Goal: Transaction & Acquisition: Purchase product/service

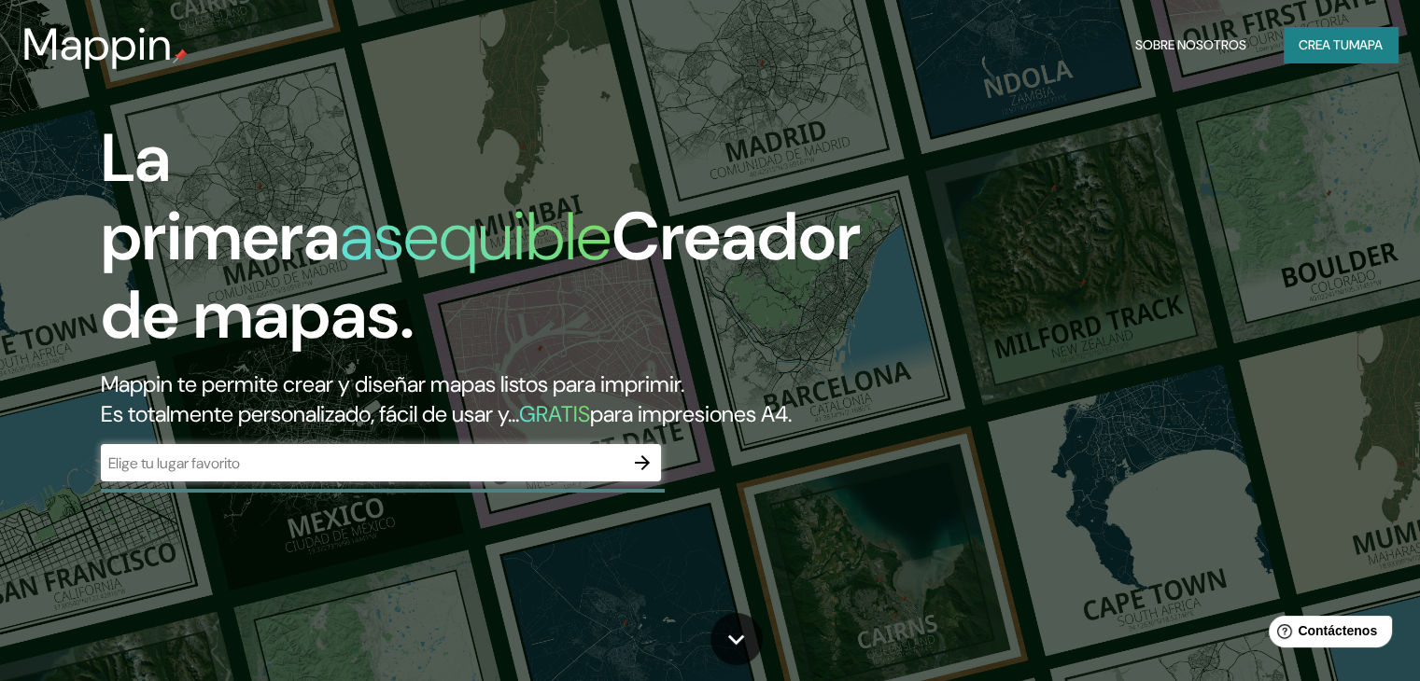
click at [508, 482] on div "​" at bounding box center [381, 462] width 560 height 37
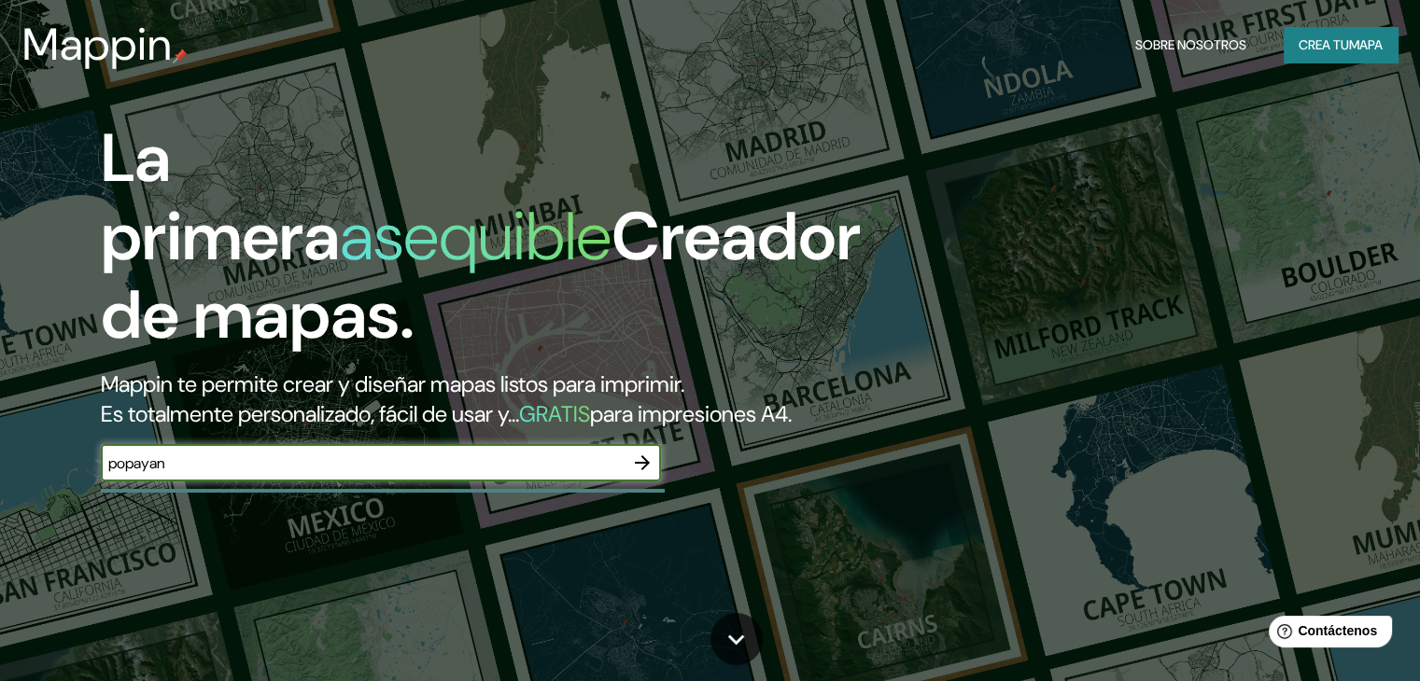
type input "popayan"
click at [633, 482] on button "button" at bounding box center [641, 462] width 37 height 37
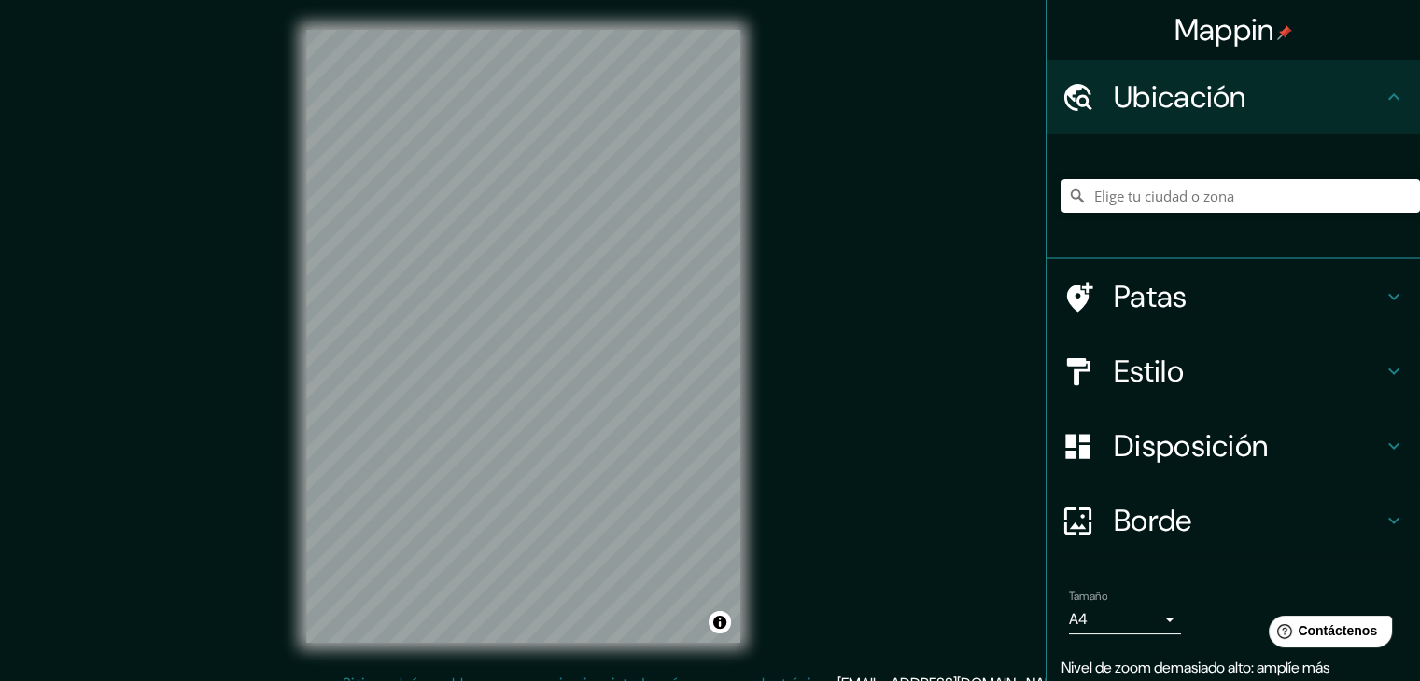
click at [1232, 378] on h4 "Estilo" at bounding box center [1247, 371] width 269 height 37
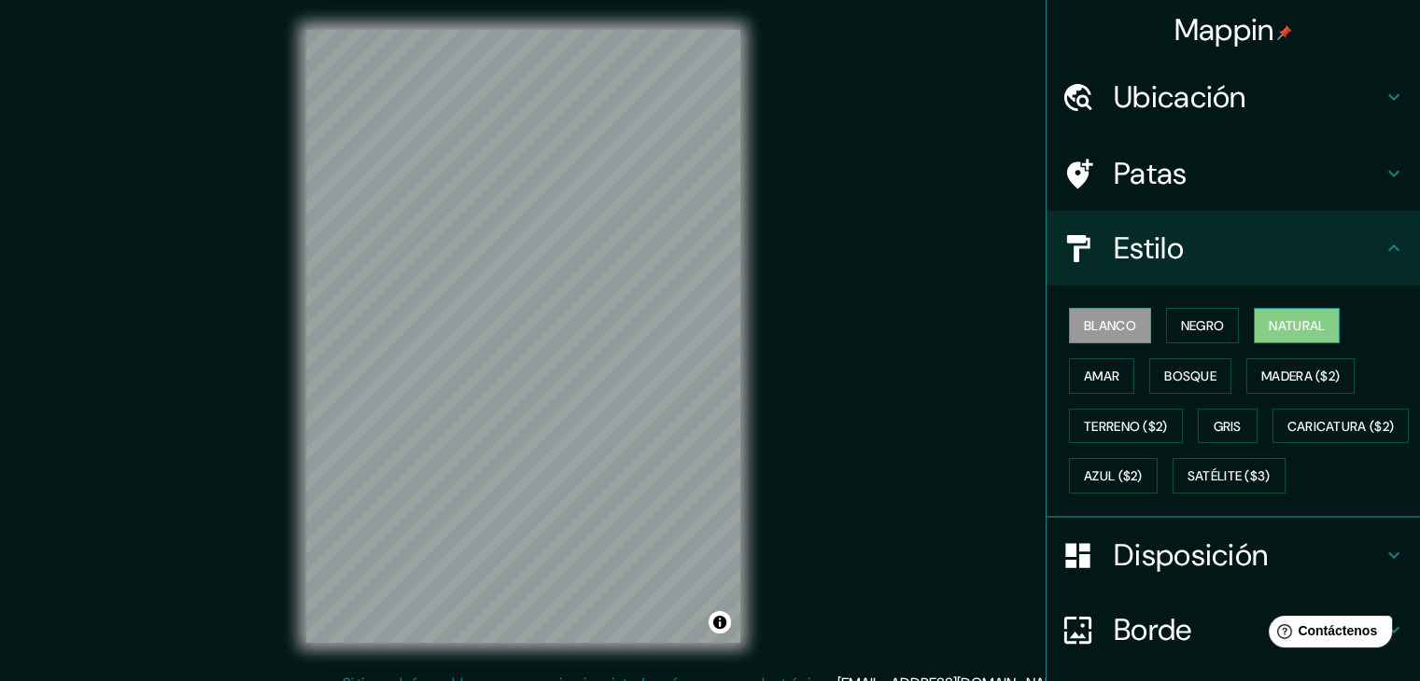
click at [1275, 337] on button "Natural" at bounding box center [1296, 325] width 86 height 35
click at [1263, 374] on font "Madera ($2)" at bounding box center [1300, 376] width 78 height 17
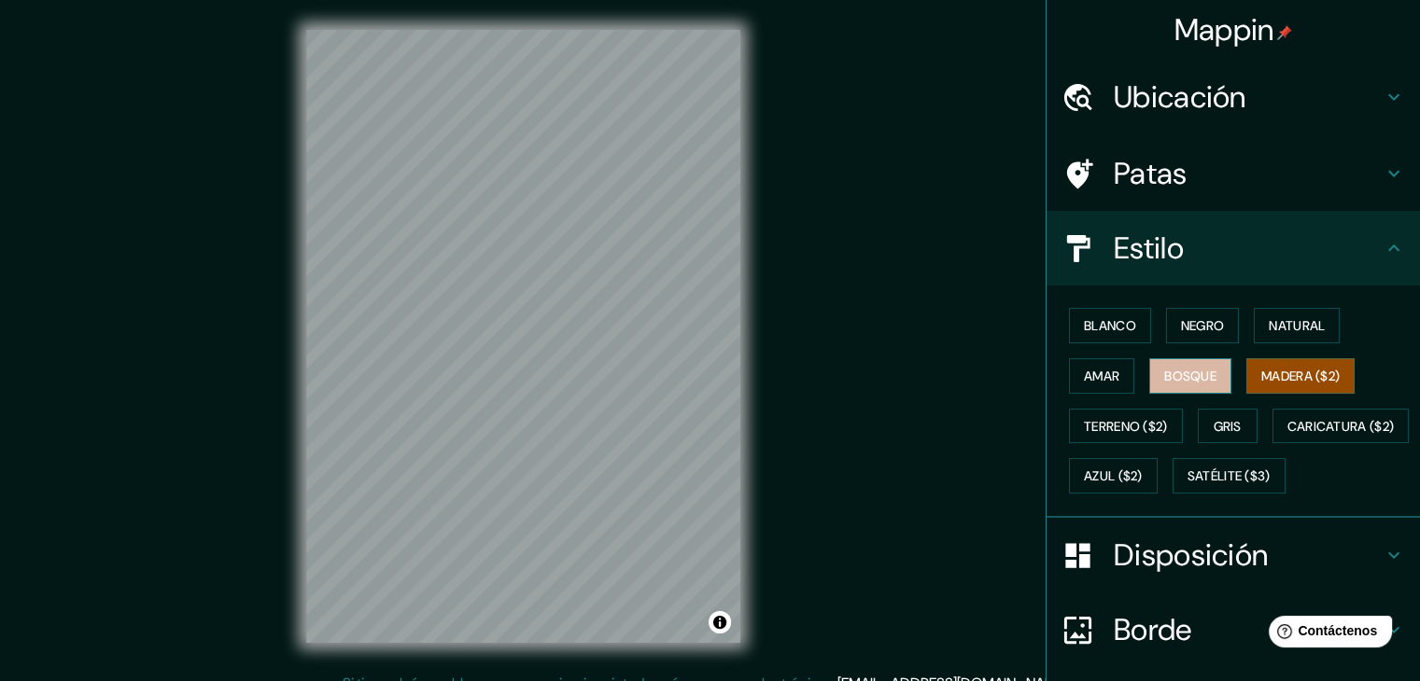
click at [1197, 388] on button "Bosque" at bounding box center [1190, 375] width 82 height 35
click at [1077, 395] on div "Blanco Negro Natural Amar Bosque Madera ($2) Terreno ($2) Gris Caricatura ($2) …" at bounding box center [1240, 401] width 358 height 201
click at [1077, 389] on button "Amar" at bounding box center [1101, 375] width 65 height 35
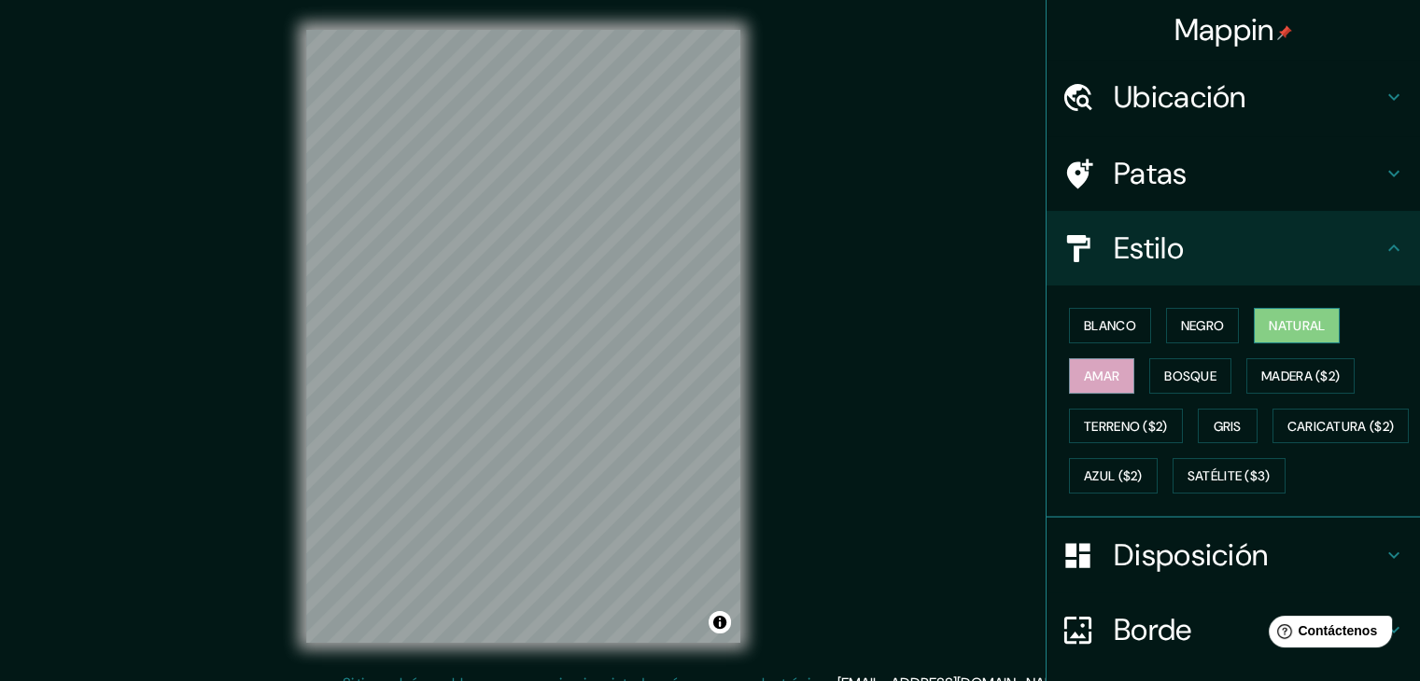
click at [1304, 326] on font "Natural" at bounding box center [1296, 325] width 56 height 17
click at [1198, 326] on font "Negro" at bounding box center [1203, 325] width 44 height 17
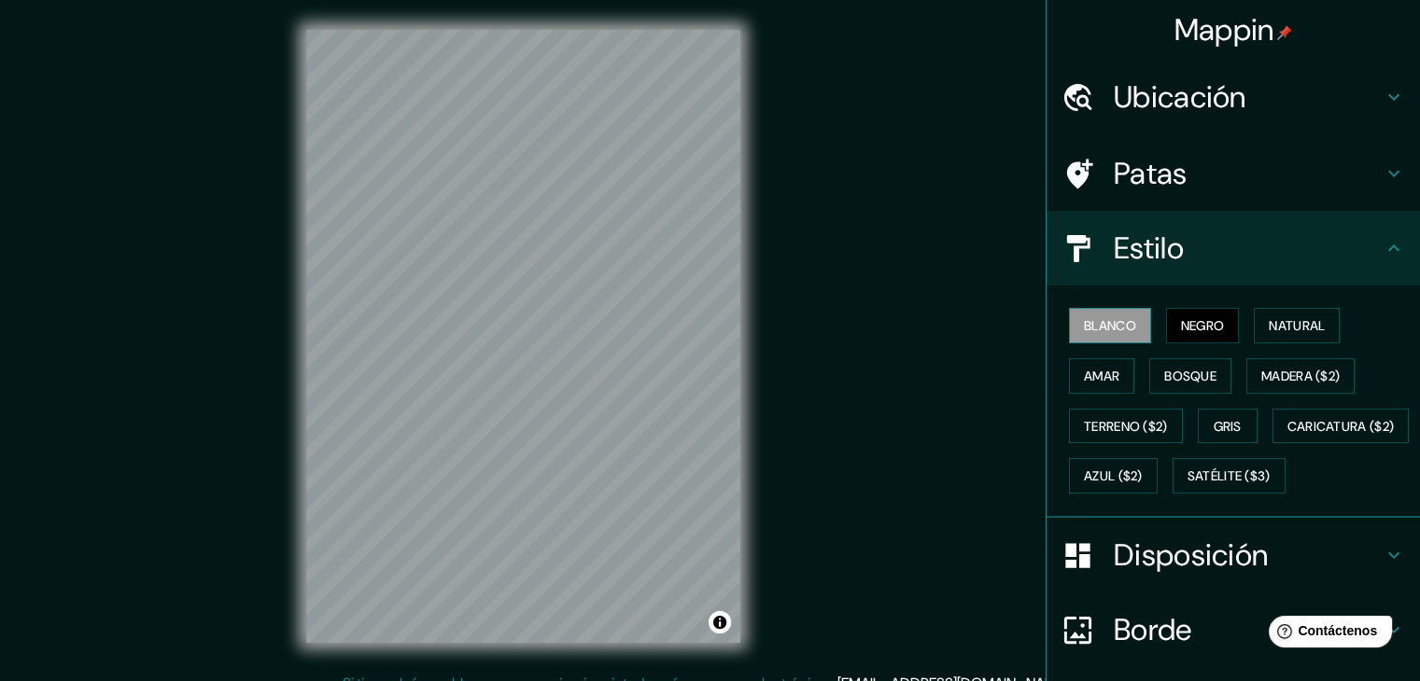
click at [1116, 317] on font "Blanco" at bounding box center [1110, 325] width 52 height 17
click at [1197, 385] on font "Bosque" at bounding box center [1190, 376] width 52 height 24
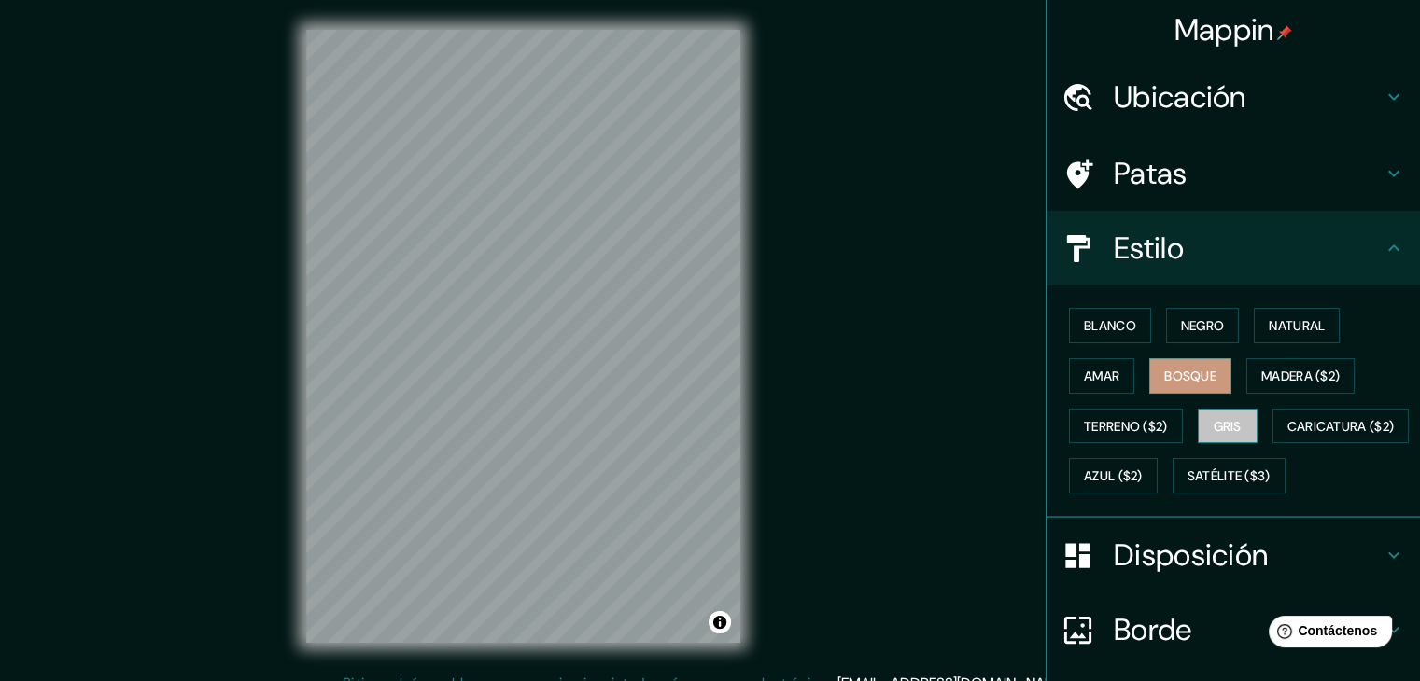
click at [1199, 421] on button "Gris" at bounding box center [1227, 426] width 60 height 35
click at [1165, 430] on button "Terreno ($2)" at bounding box center [1126, 426] width 114 height 35
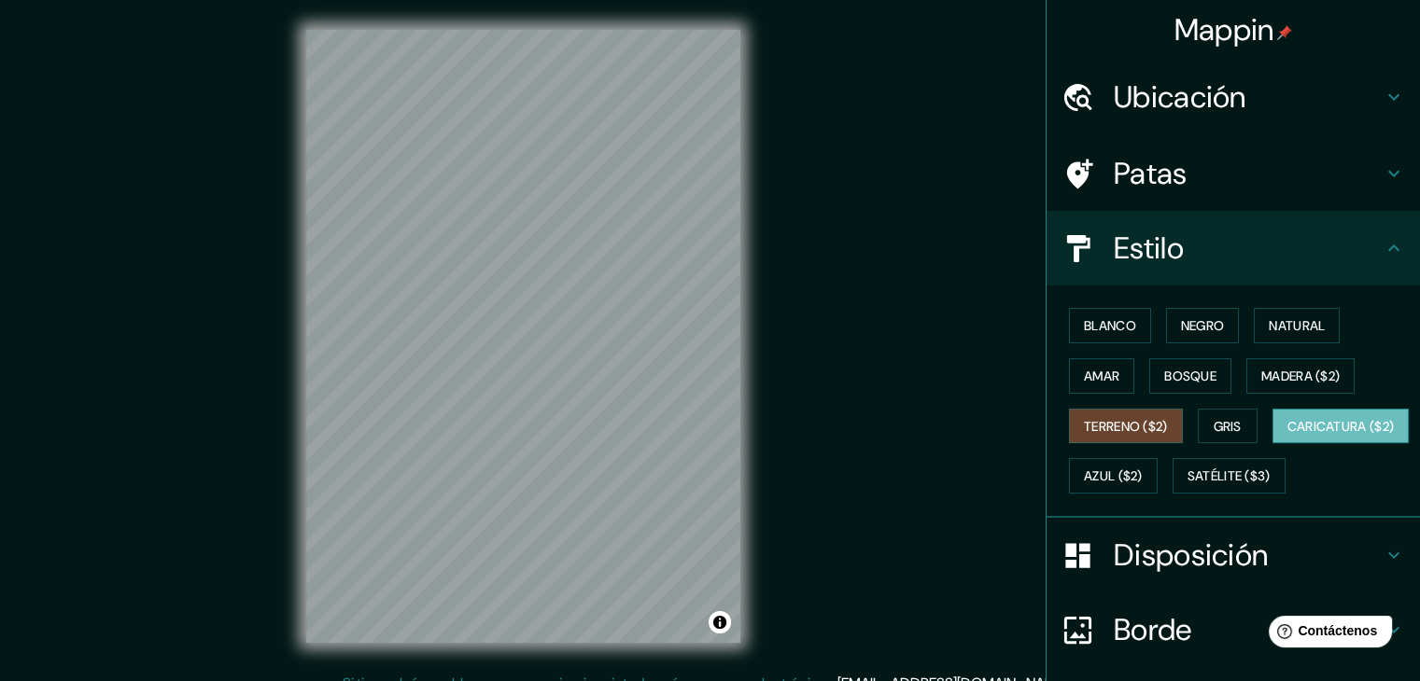
click at [1287, 439] on font "Caricatura ($2)" at bounding box center [1340, 426] width 107 height 24
click at [1172, 494] on button "Satélite ($3)" at bounding box center [1228, 475] width 113 height 35
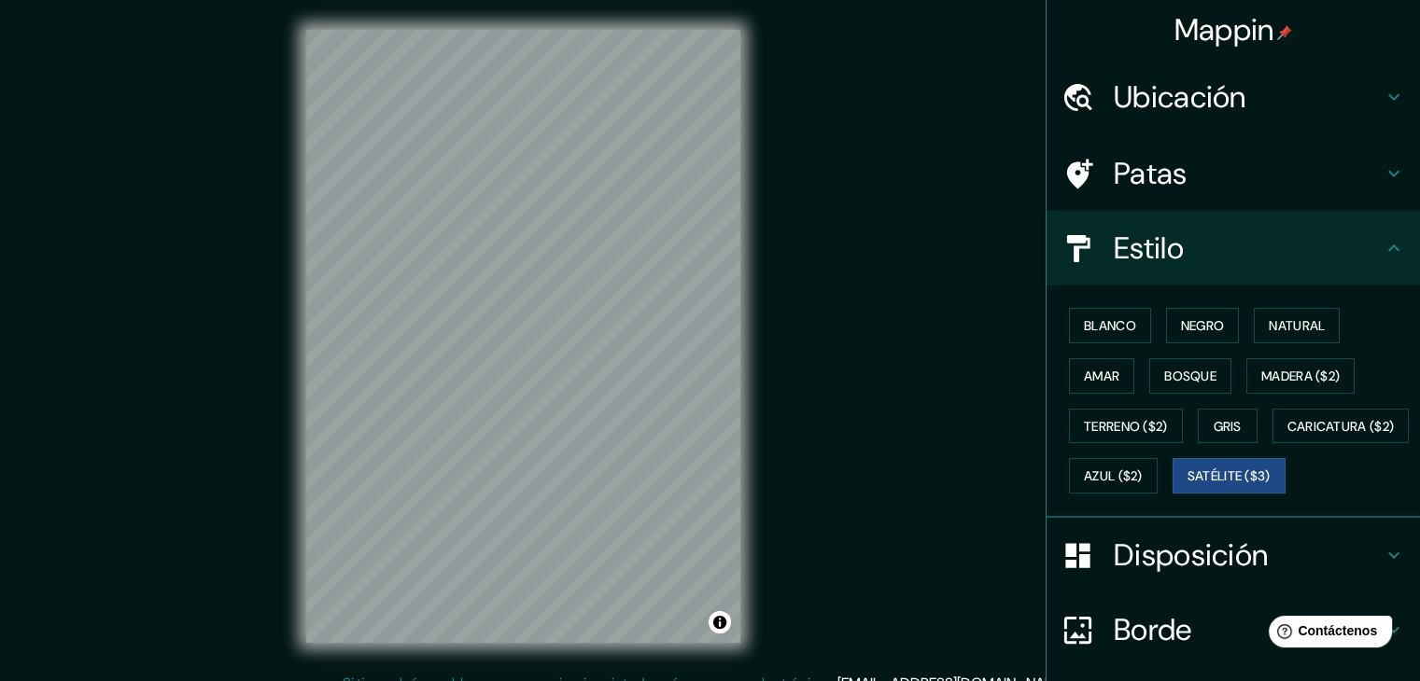
click at [1271, 344] on div "Blanco Negro Natural Amar Bosque Madera ($2) Terreno ($2) Gris Caricatura ($2) …" at bounding box center [1240, 401] width 358 height 201
click at [1277, 340] on button "Natural" at bounding box center [1296, 325] width 86 height 35
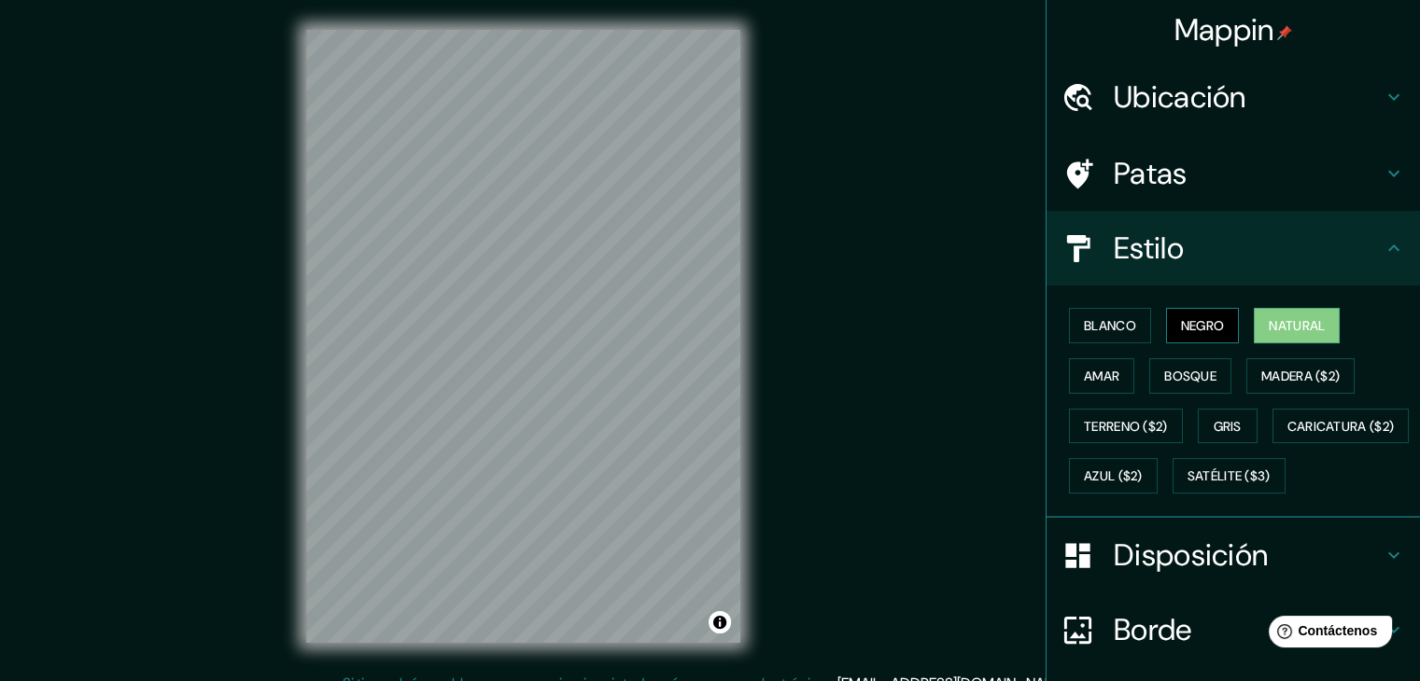
click at [1217, 330] on button "Negro" at bounding box center [1203, 325] width 74 height 35
click at [1124, 331] on button "Blanco" at bounding box center [1110, 325] width 82 height 35
click at [1295, 318] on font "Natural" at bounding box center [1296, 325] width 56 height 17
click at [1084, 379] on font "Amar" at bounding box center [1101, 376] width 35 height 17
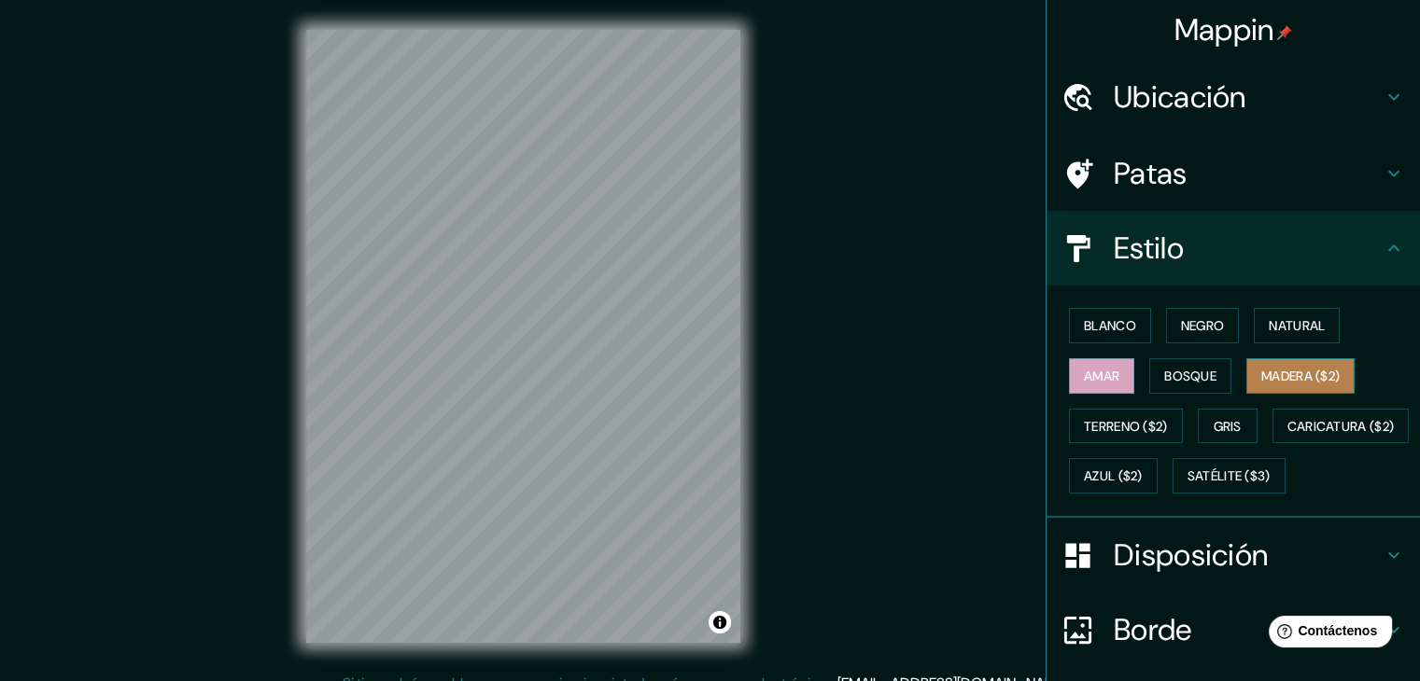
click at [1269, 378] on font "Madera ($2)" at bounding box center [1300, 376] width 78 height 17
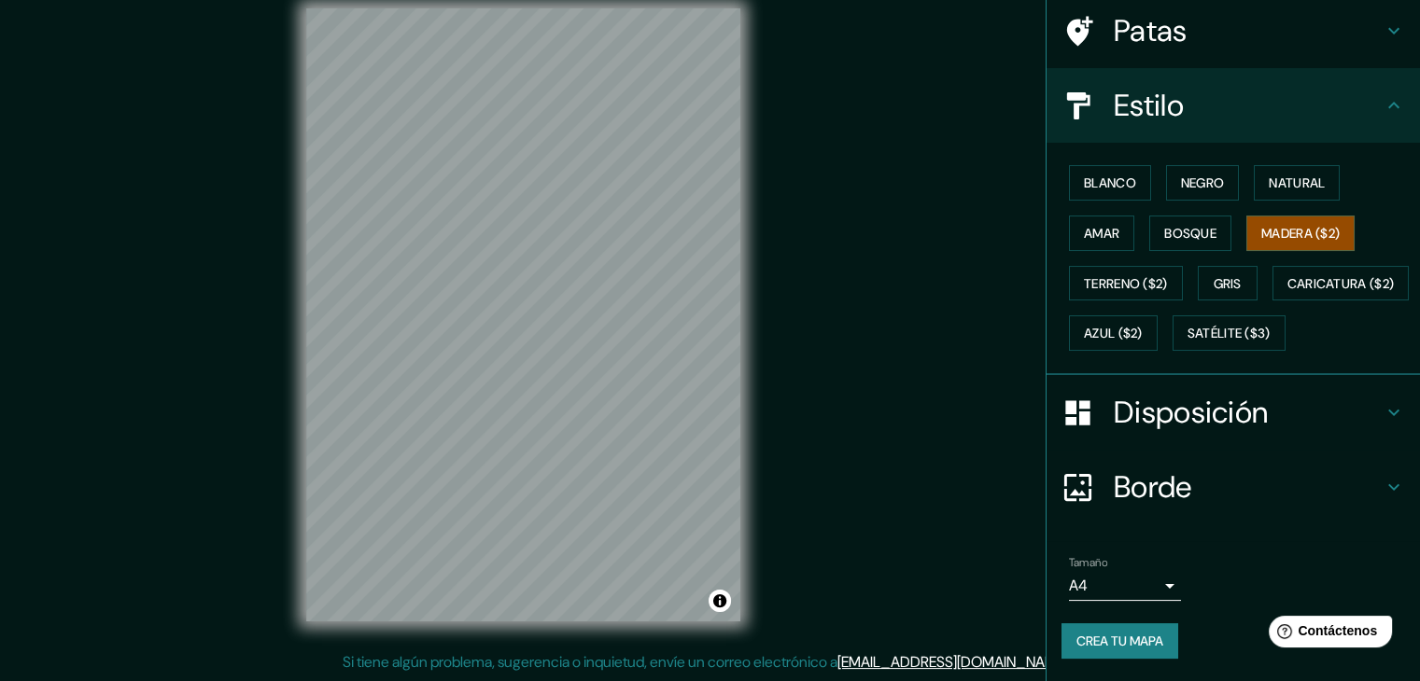
scroll to position [189, 0]
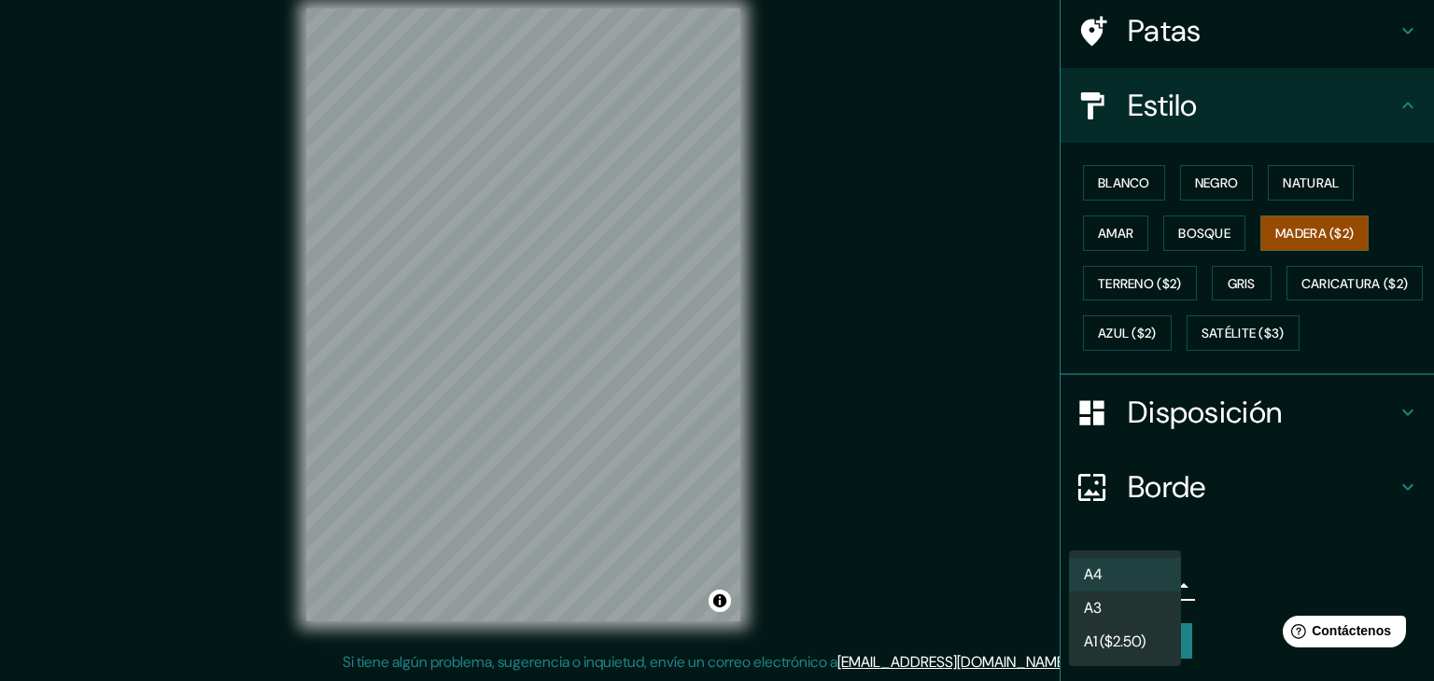
click at [1119, 595] on body "Mappin Ubicación Patas Estilo Blanco Negro Natural [PERSON_NAME] ($2) Terreno (…" at bounding box center [717, 319] width 1434 height 681
click at [1163, 611] on li "A3" at bounding box center [1125, 610] width 112 height 35
click at [1156, 595] on body "Mappin Ubicación Patas Estilo Blanco Negro Natural [PERSON_NAME] ($2) Terreno (…" at bounding box center [717, 319] width 1434 height 681
click at [1152, 581] on li "A4" at bounding box center [1125, 575] width 112 height 34
type input "single"
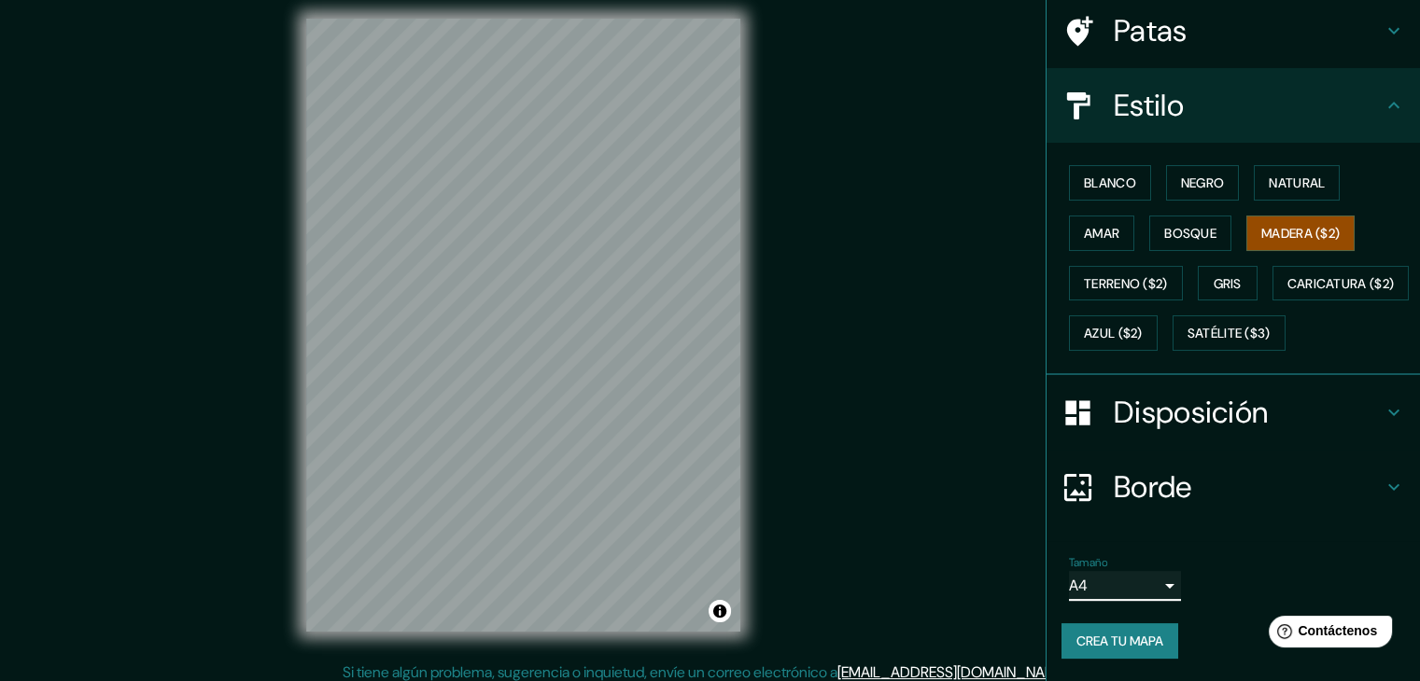
scroll to position [0, 0]
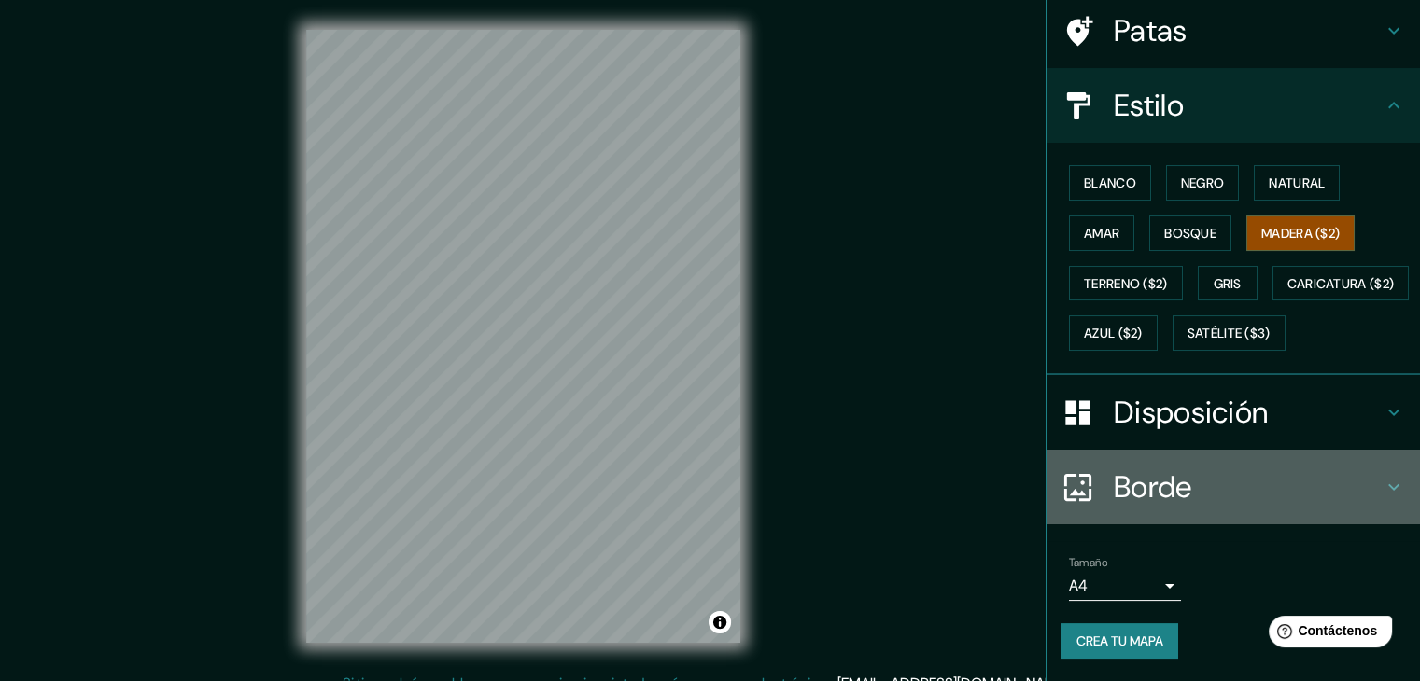
click at [1189, 490] on h4 "Borde" at bounding box center [1247, 487] width 269 height 37
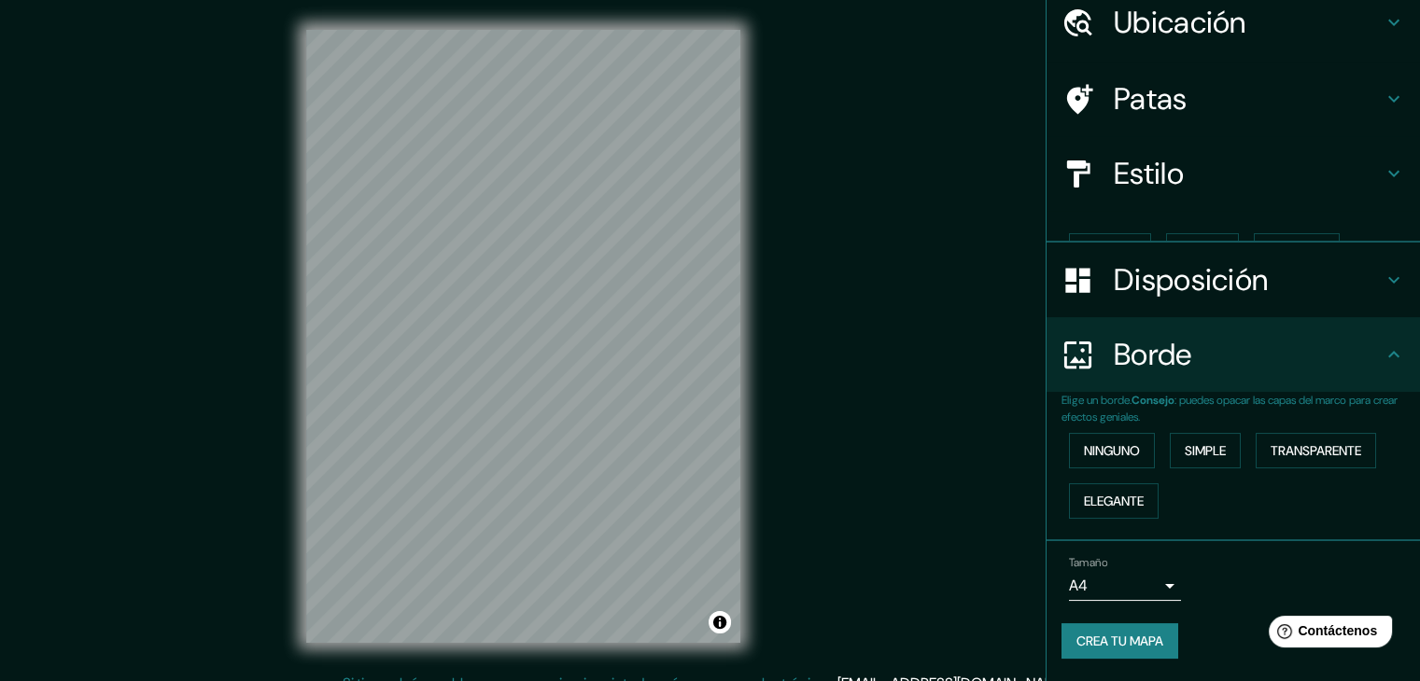
scroll to position [42, 0]
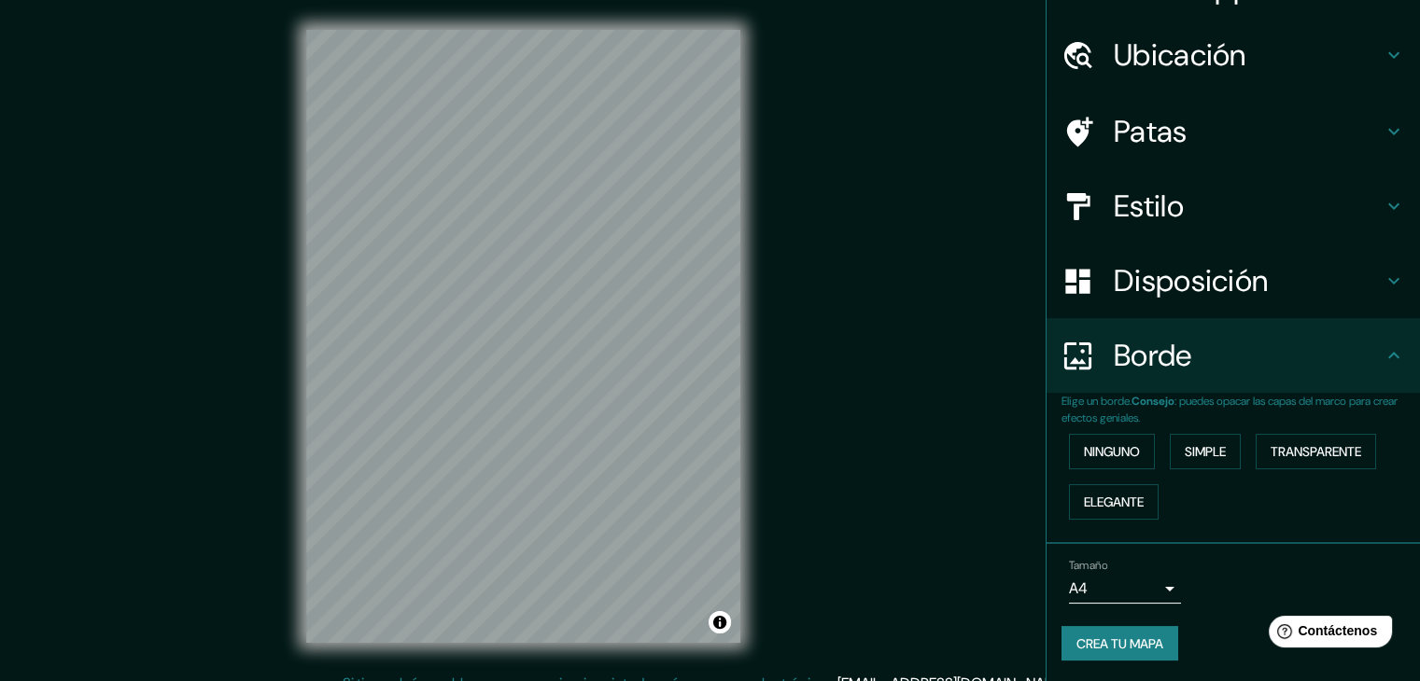
click at [1269, 364] on h4 "Borde" at bounding box center [1247, 355] width 269 height 37
click at [1101, 445] on font "Ninguno" at bounding box center [1112, 451] width 56 height 17
click at [1201, 455] on font "Simple" at bounding box center [1204, 451] width 41 height 17
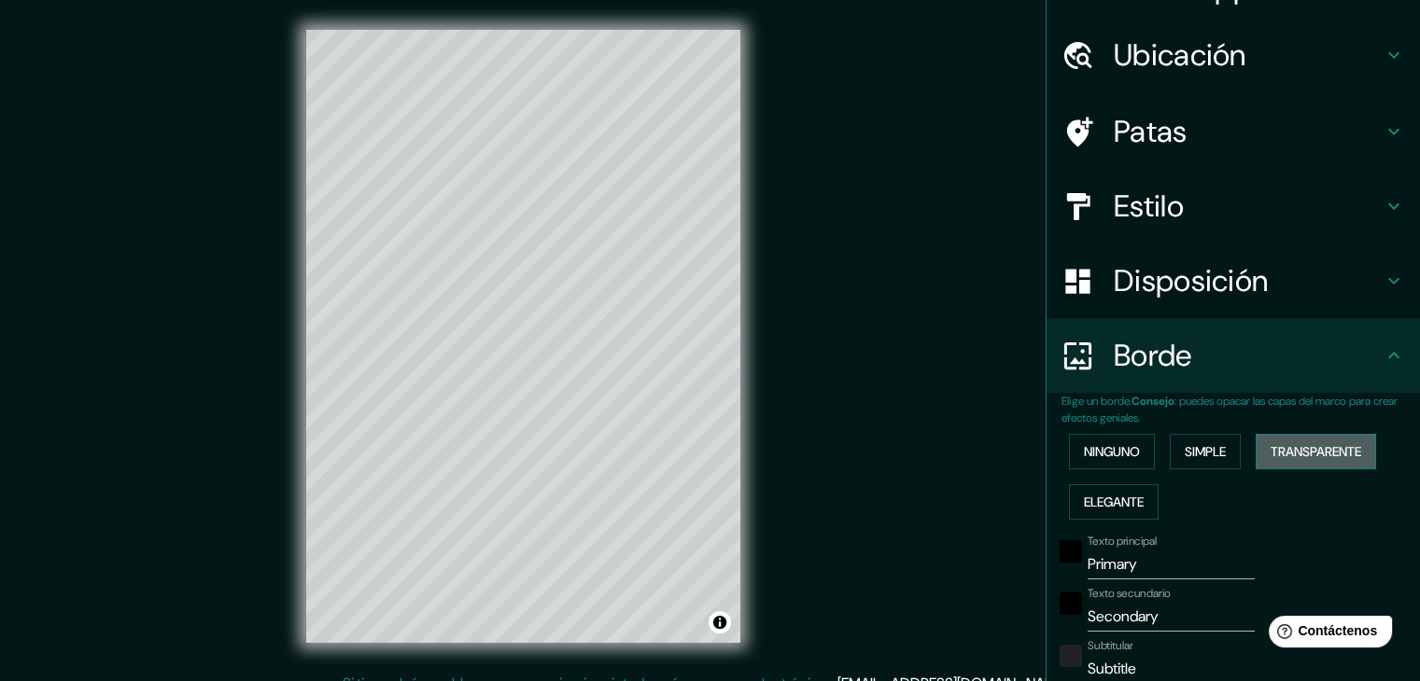
click at [1297, 455] on font "Transparente" at bounding box center [1315, 451] width 91 height 17
click at [1127, 511] on font "Elegante" at bounding box center [1114, 502] width 60 height 24
click at [1110, 458] on font "Ninguno" at bounding box center [1112, 451] width 56 height 17
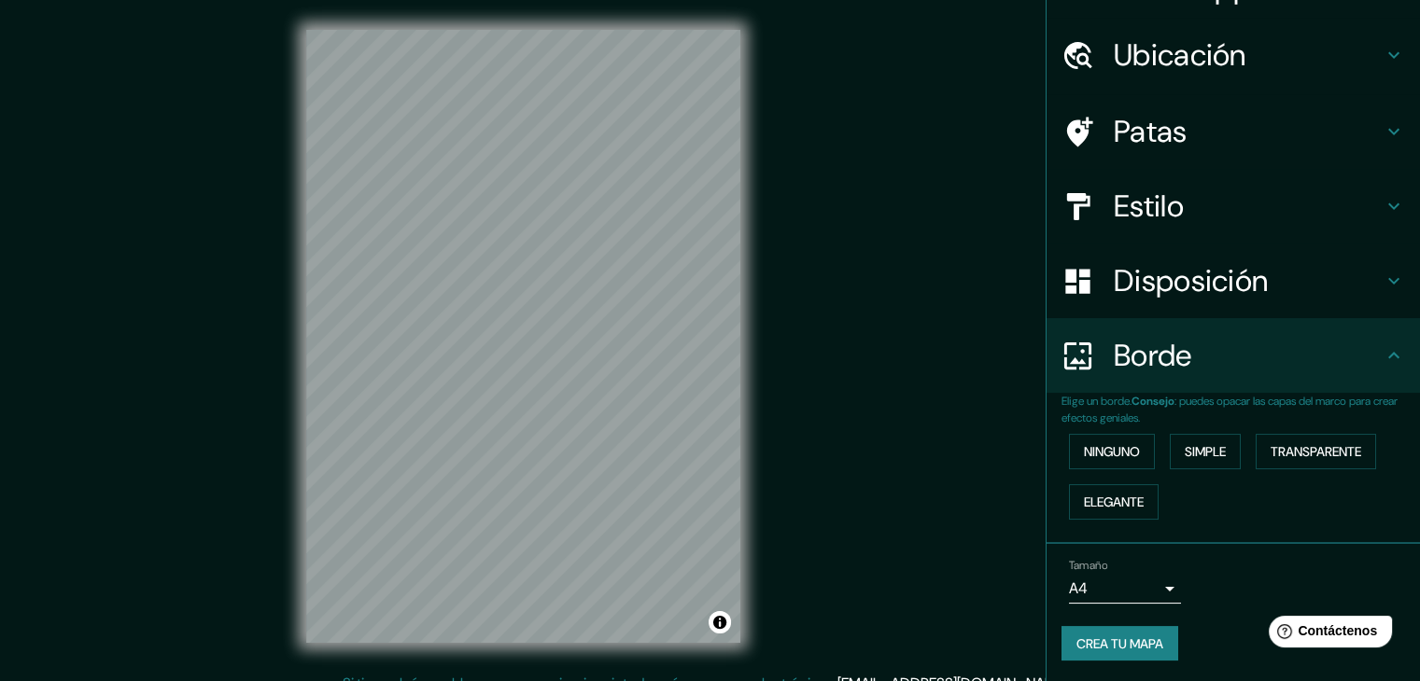
click at [1349, 357] on h4 "Borde" at bounding box center [1247, 355] width 269 height 37
click at [1382, 357] on icon at bounding box center [1393, 355] width 22 height 22
click at [1288, 288] on h4 "Disposición" at bounding box center [1247, 280] width 269 height 37
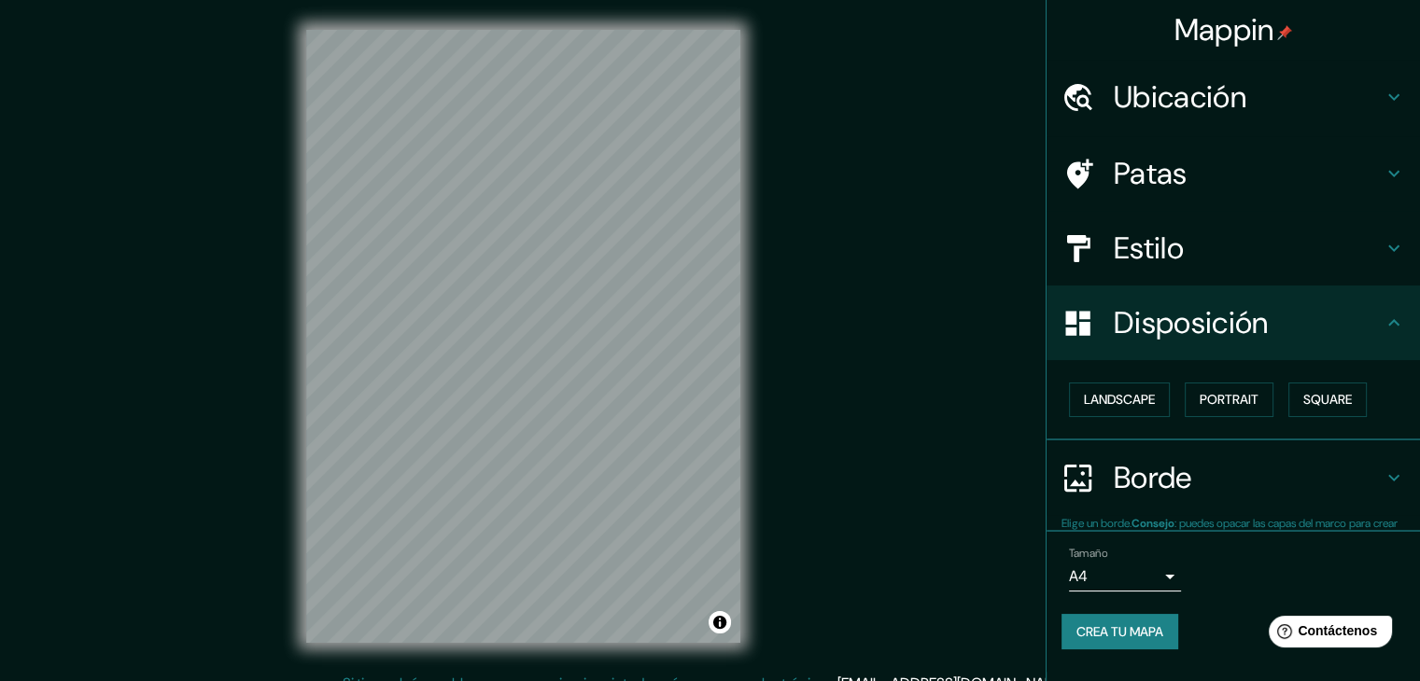
scroll to position [0, 0]
click at [1134, 389] on button "Paisaje" at bounding box center [1107, 400] width 77 height 35
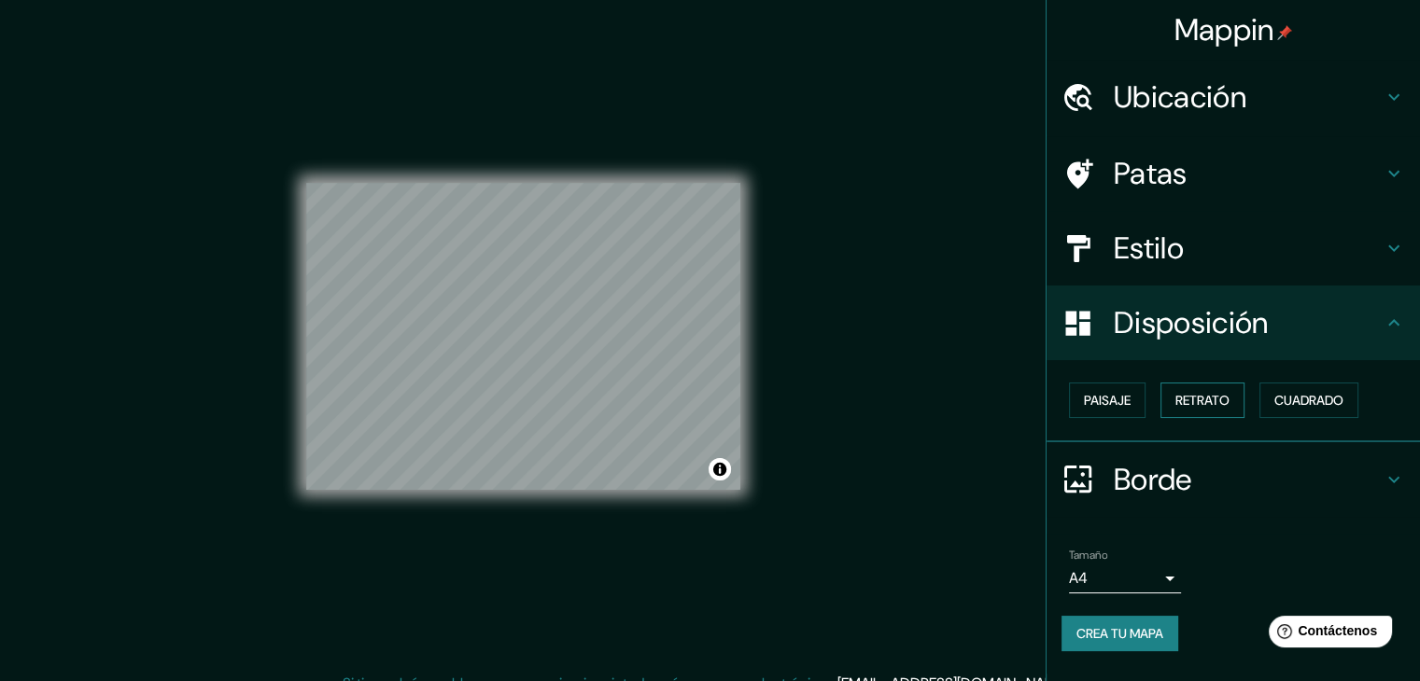
click at [1166, 399] on button "Retrato" at bounding box center [1202, 400] width 84 height 35
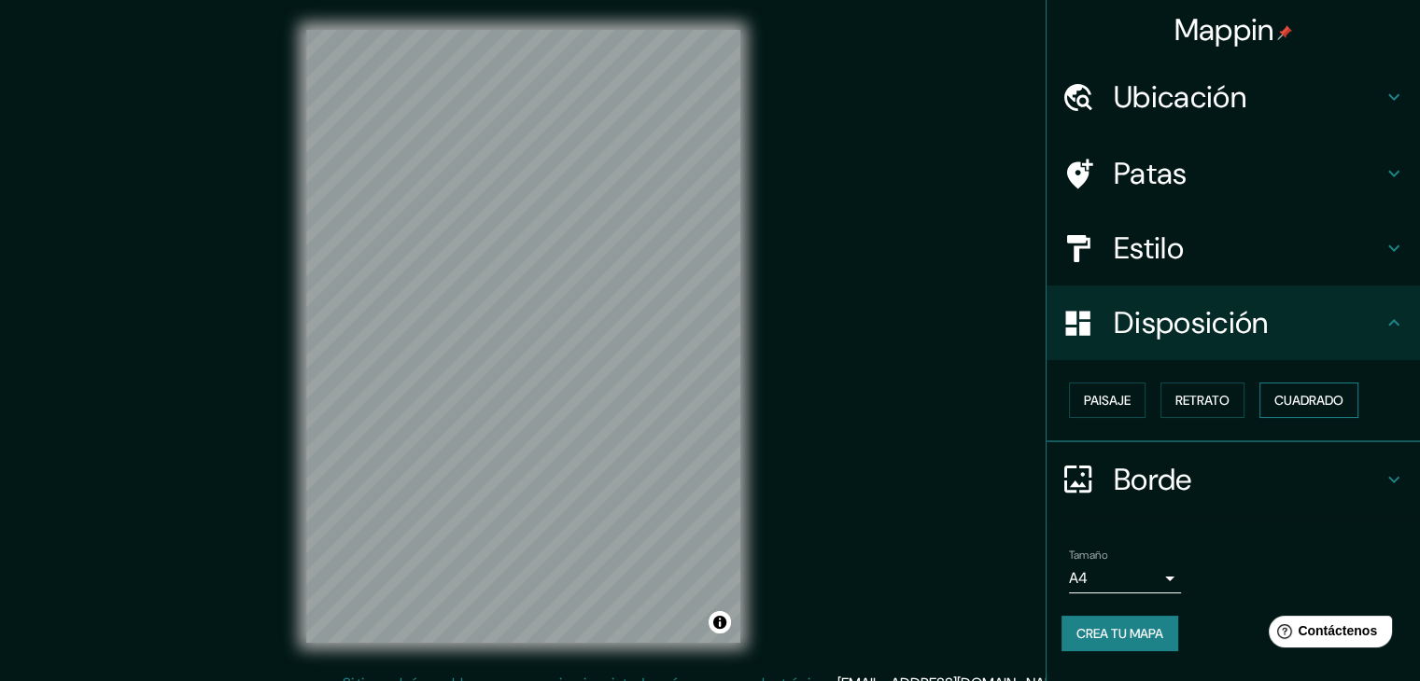
click at [1264, 400] on button "Cuadrado" at bounding box center [1308, 400] width 99 height 35
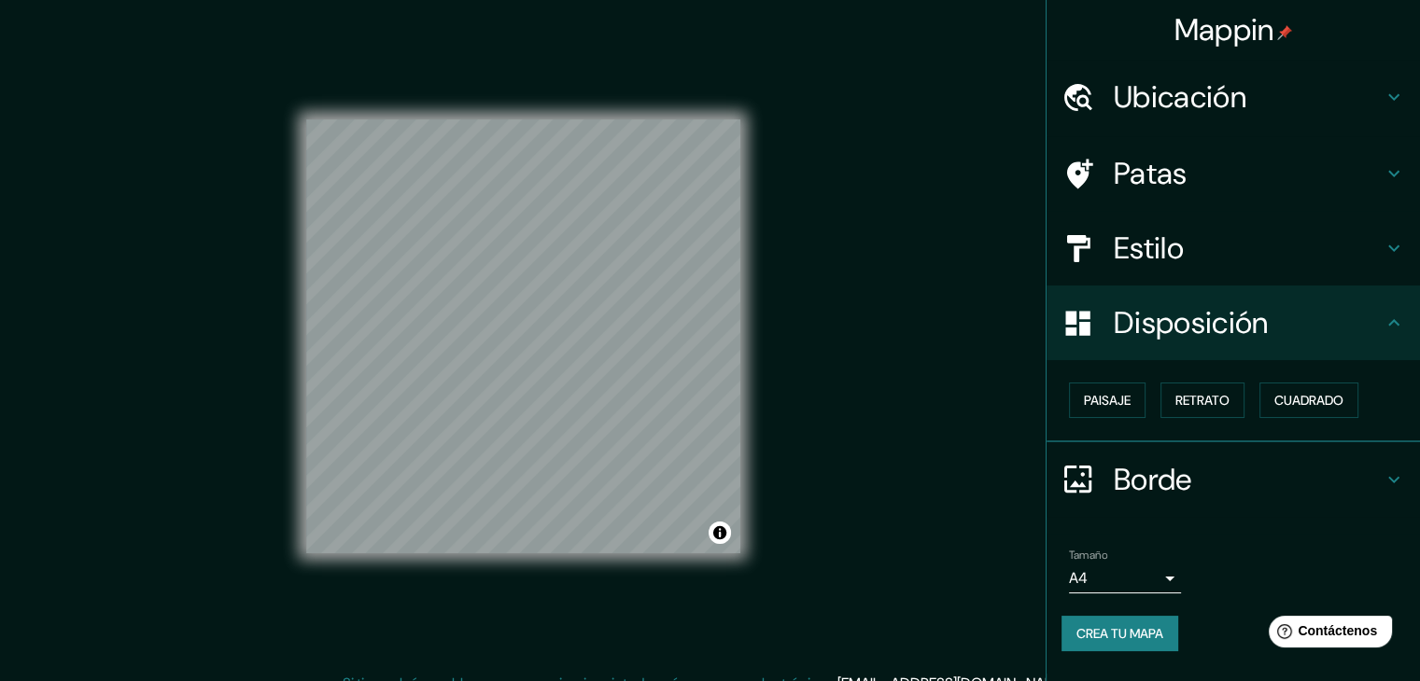
click at [1248, 402] on div "Paisaje Retrato Cuadrado" at bounding box center [1240, 400] width 358 height 50
click at [1205, 402] on font "Retrato" at bounding box center [1202, 400] width 54 height 17
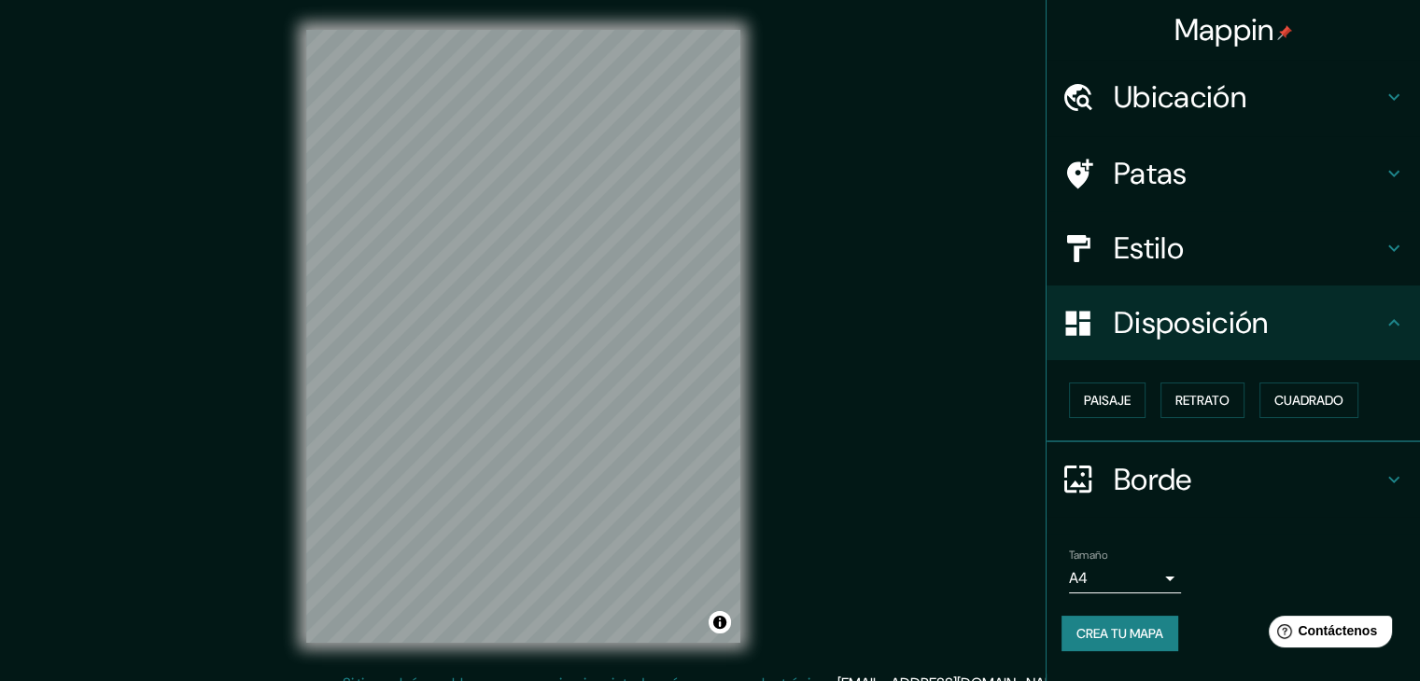
click at [1411, 334] on div "Disposición" at bounding box center [1232, 323] width 373 height 75
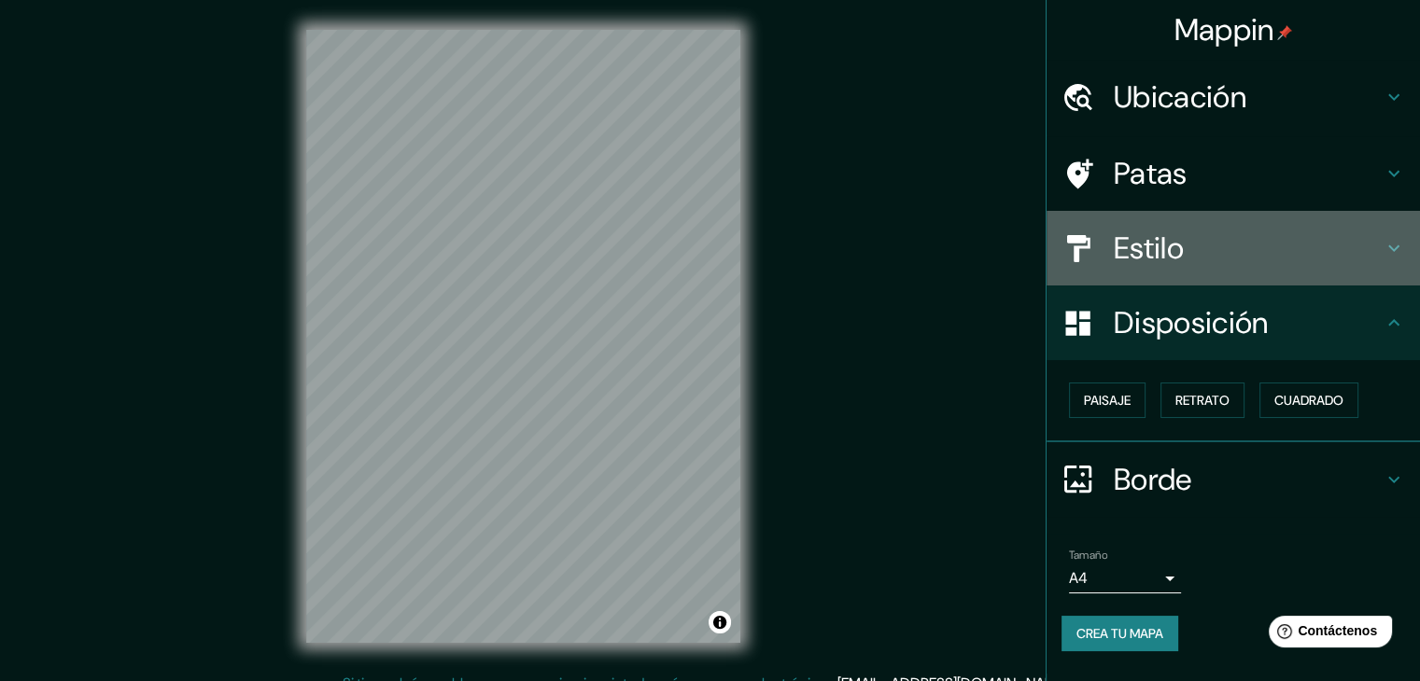
click at [1392, 274] on div "Estilo" at bounding box center [1232, 248] width 373 height 75
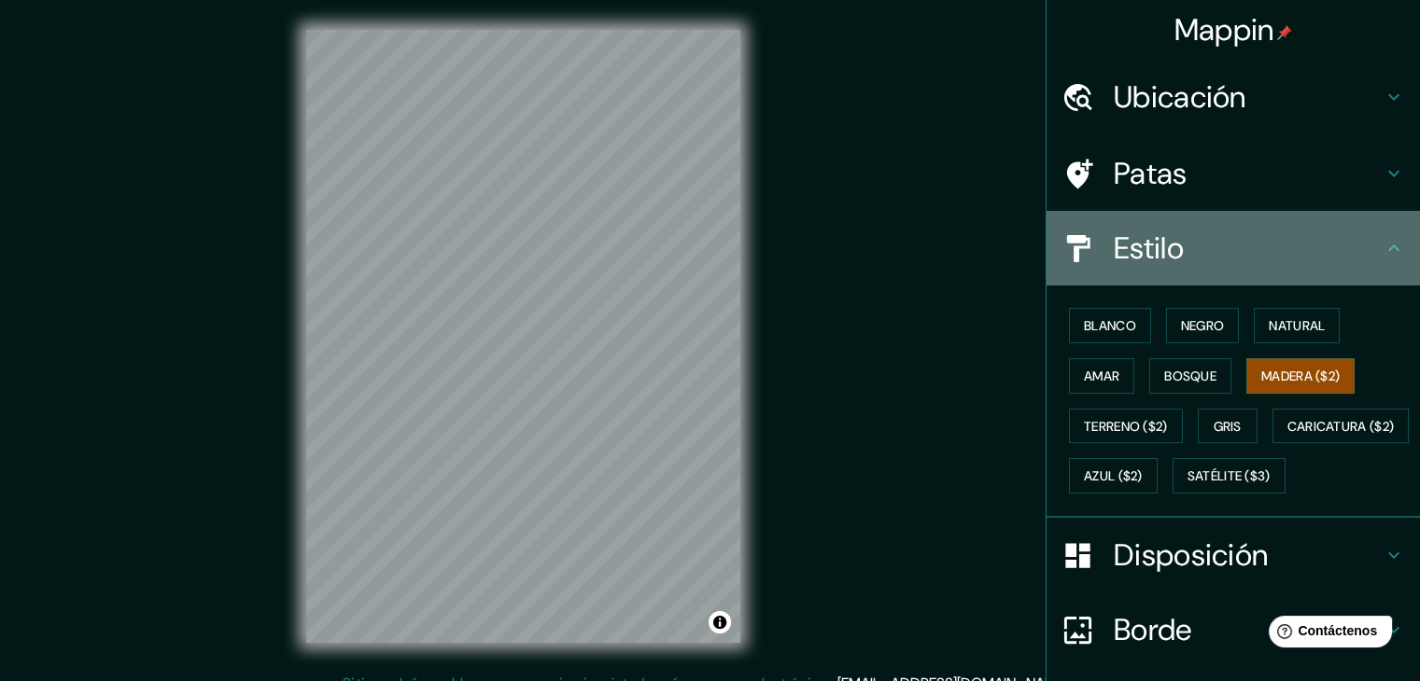
click at [1390, 273] on div "Estilo" at bounding box center [1232, 248] width 373 height 75
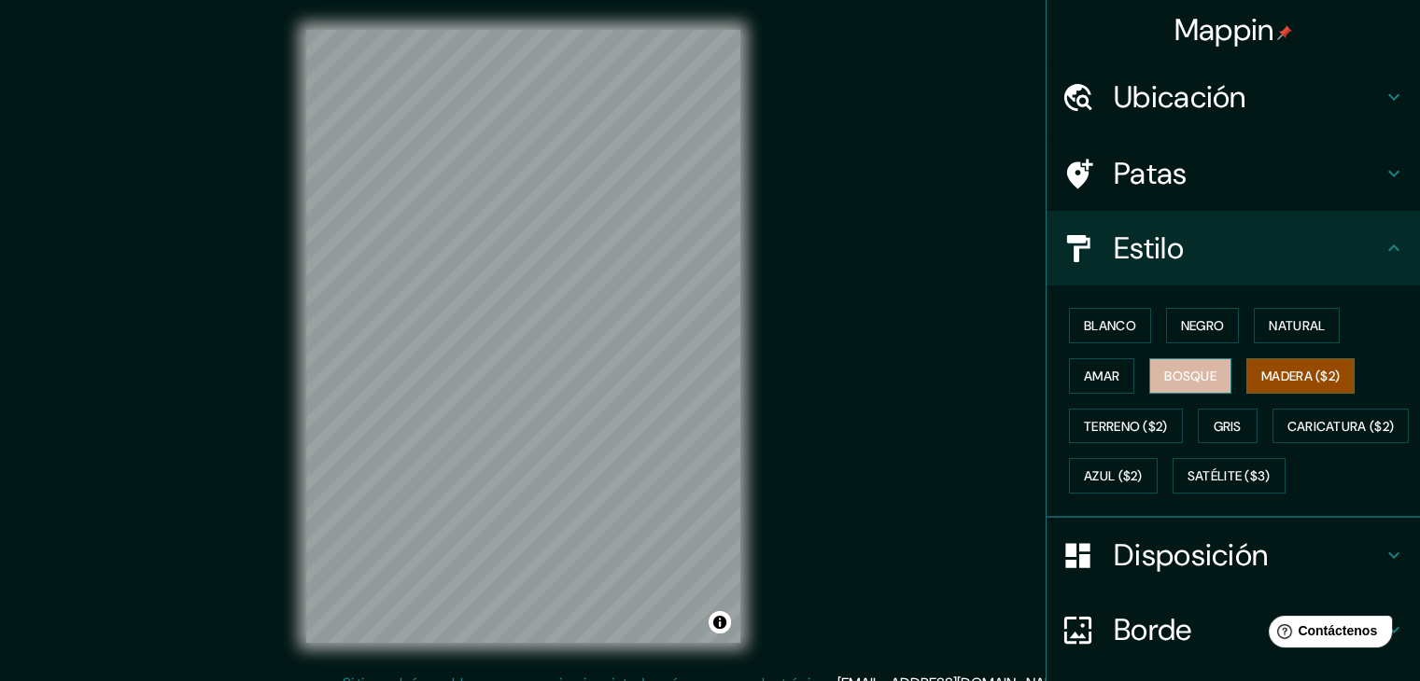
click at [1183, 385] on font "Bosque" at bounding box center [1190, 376] width 52 height 24
click at [1089, 374] on font "Amar" at bounding box center [1101, 376] width 35 height 17
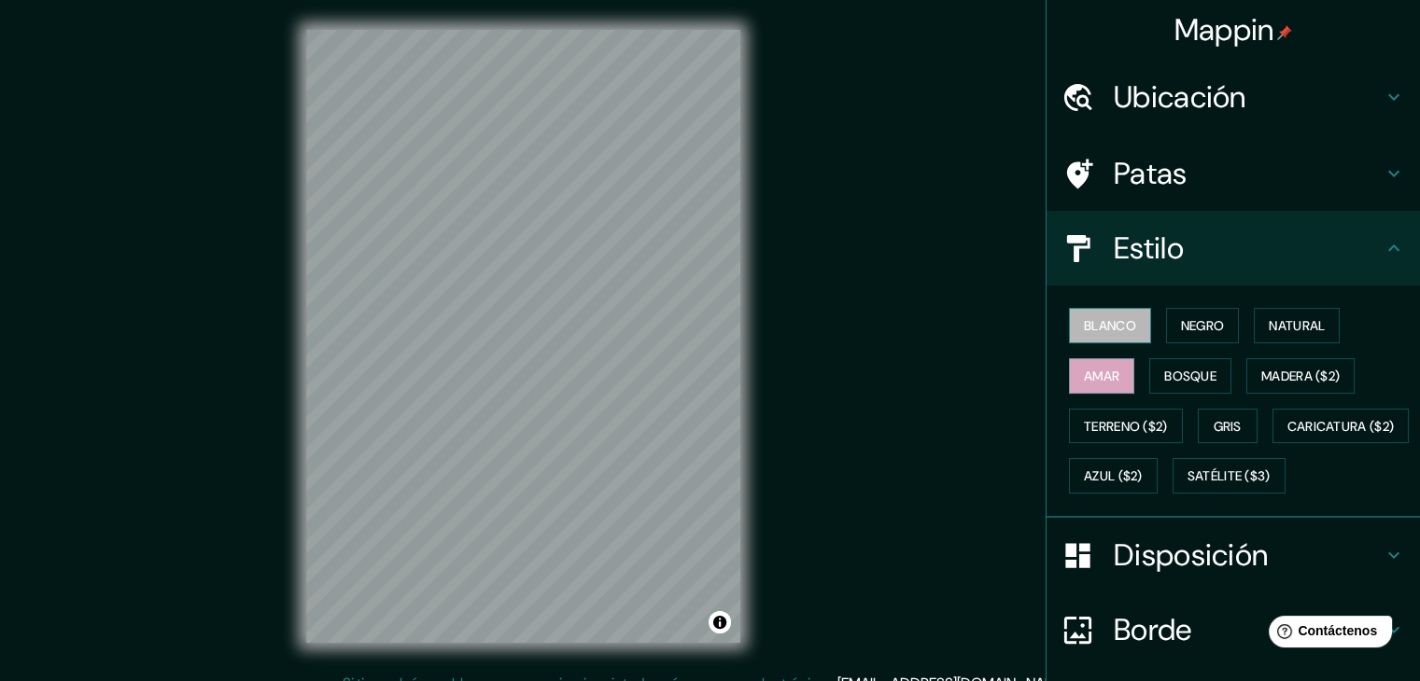
click at [1107, 330] on font "Blanco" at bounding box center [1110, 325] width 52 height 17
click at [1198, 326] on font "Negro" at bounding box center [1203, 325] width 44 height 17
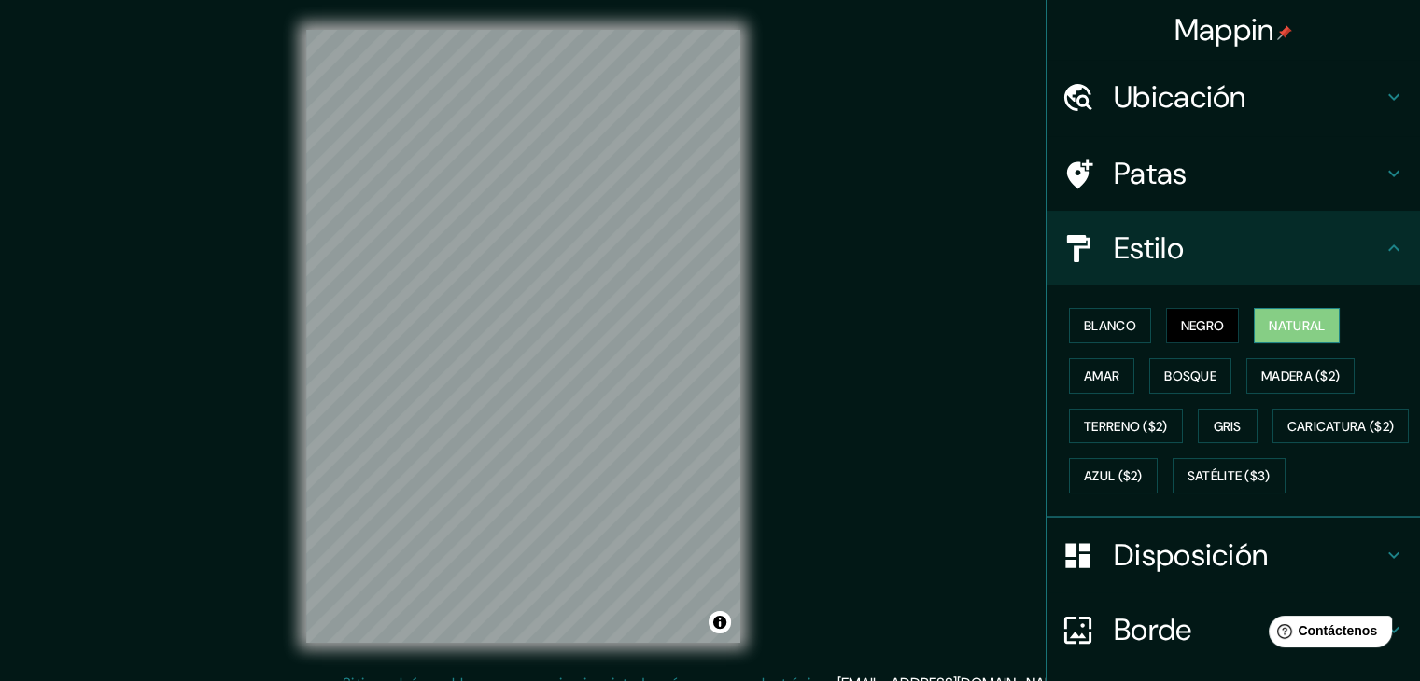
click at [1268, 318] on font "Natural" at bounding box center [1296, 325] width 56 height 17
click at [1226, 414] on font "Gris" at bounding box center [1227, 426] width 28 height 24
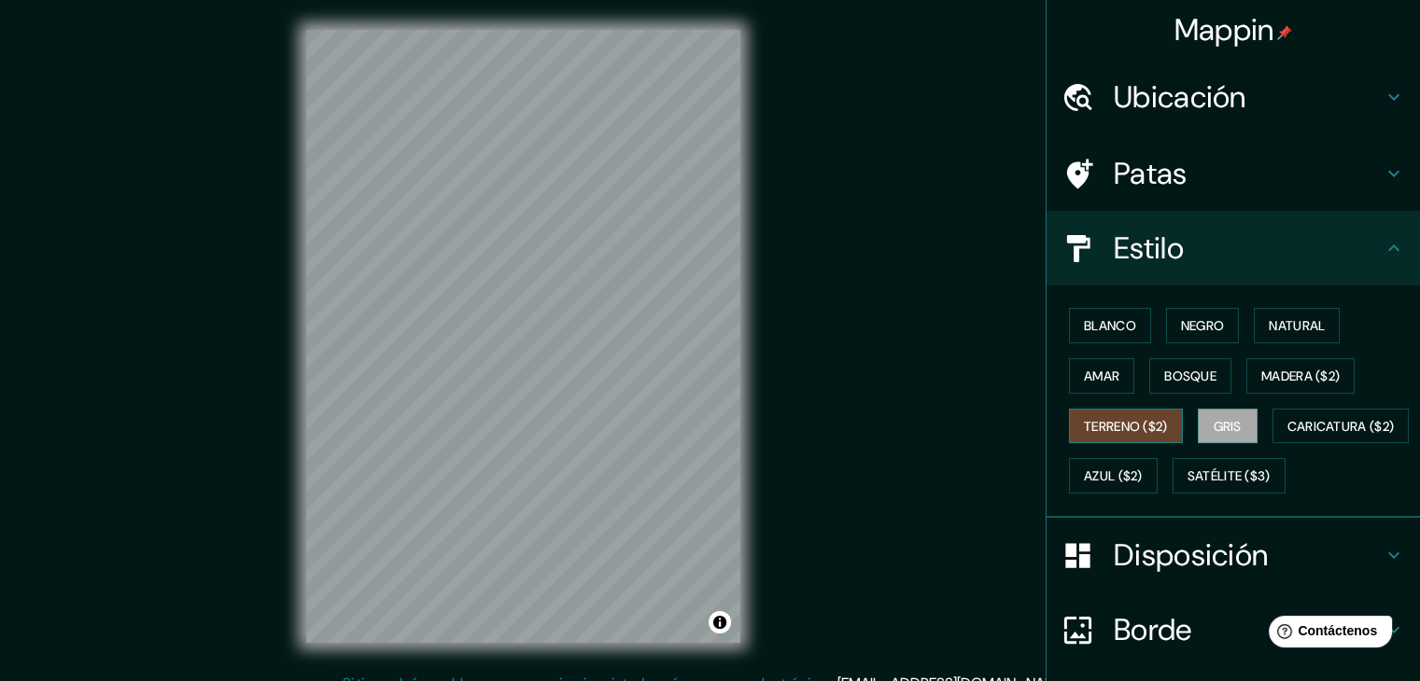
click at [1143, 431] on font "Terreno ($2)" at bounding box center [1126, 426] width 84 height 17
click at [1213, 435] on font "Gris" at bounding box center [1227, 426] width 28 height 24
click at [1188, 364] on font "Bosque" at bounding box center [1190, 376] width 52 height 24
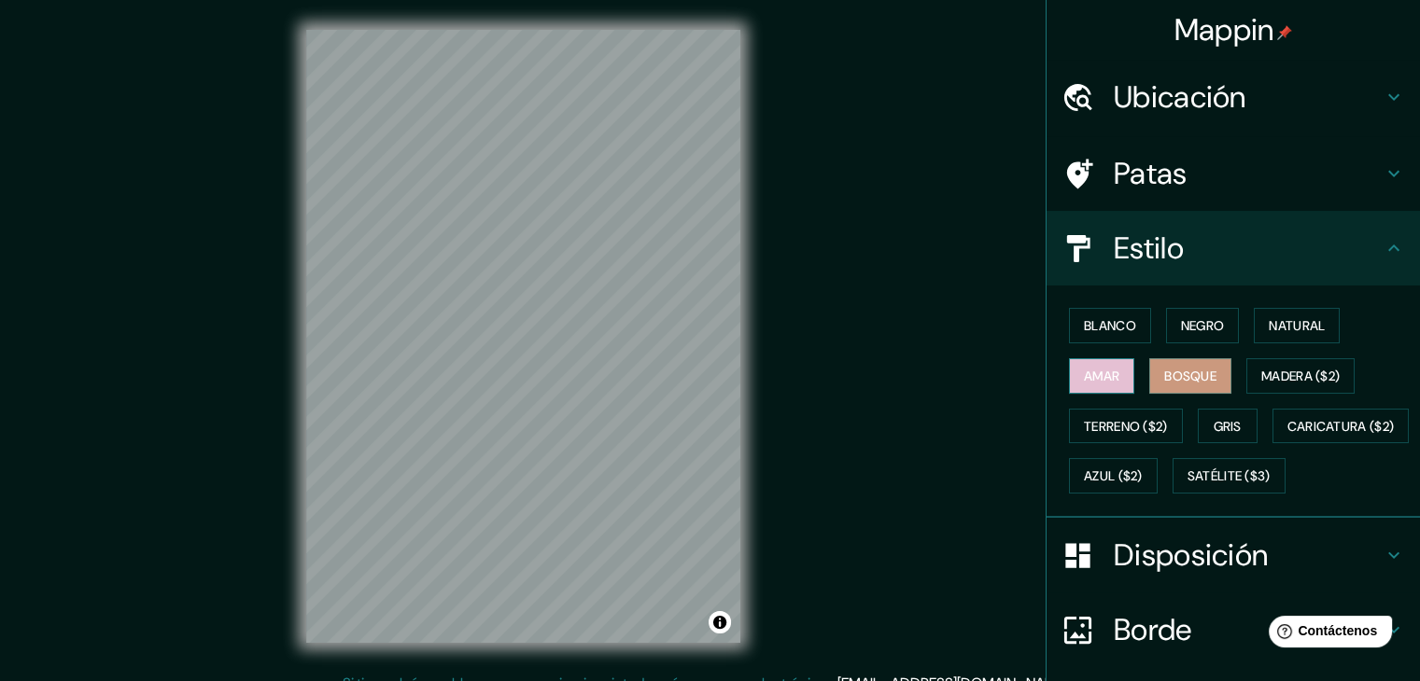
click at [1103, 368] on font "Amar" at bounding box center [1101, 376] width 35 height 17
click at [1181, 335] on font "Negro" at bounding box center [1203, 326] width 44 height 24
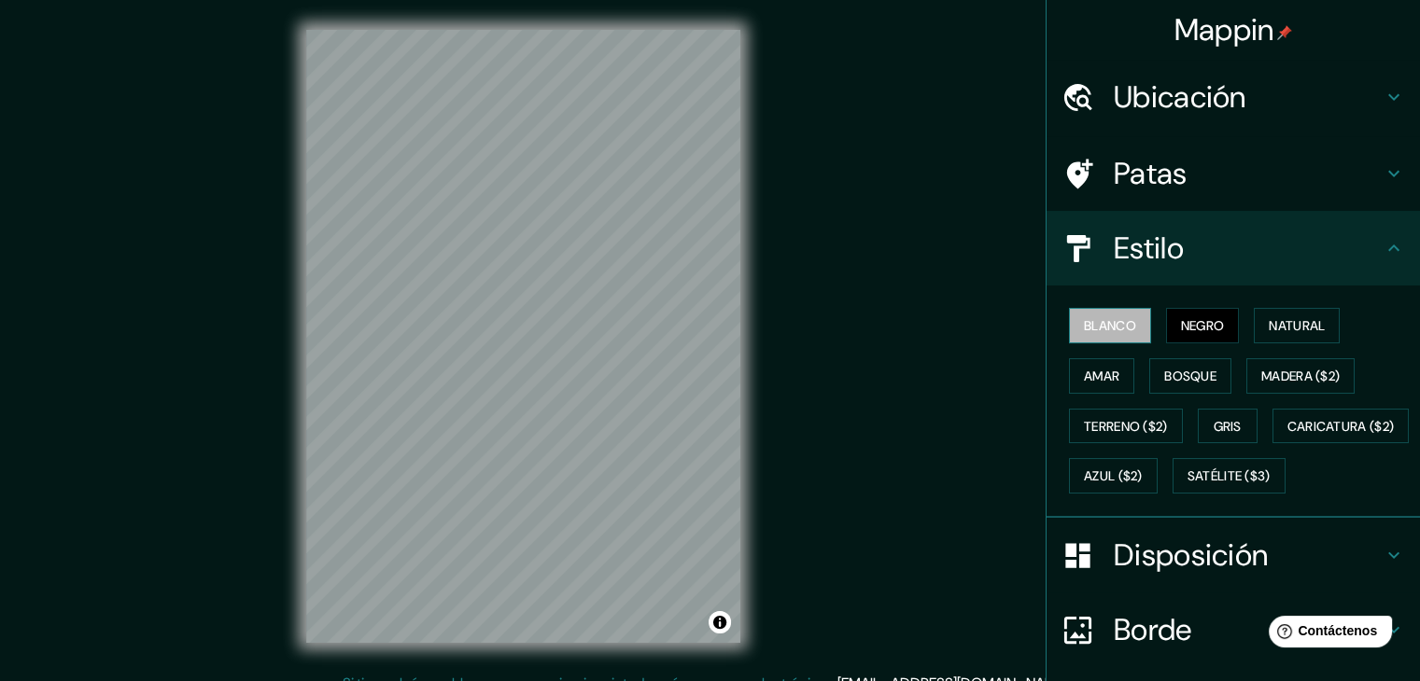
click at [1135, 333] on button "Blanco" at bounding box center [1110, 325] width 82 height 35
click at [1296, 321] on font "Natural" at bounding box center [1296, 325] width 56 height 17
